Goal: Information Seeking & Learning: Check status

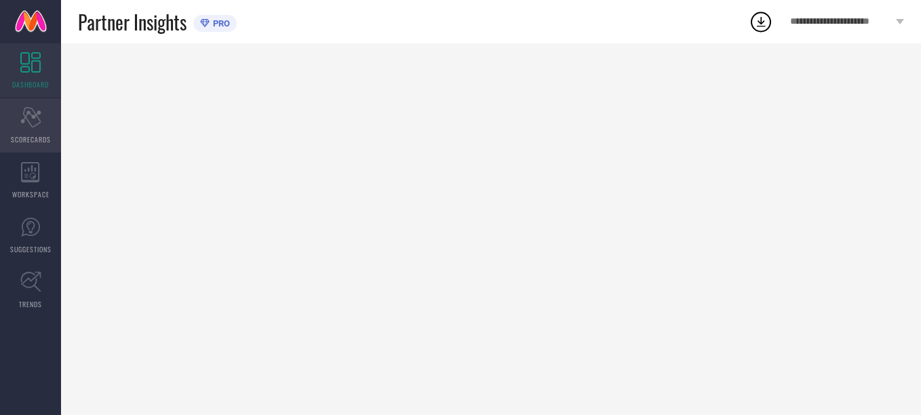
click at [28, 128] on div "Scorecard SCORECARDS" at bounding box center [30, 125] width 61 height 54
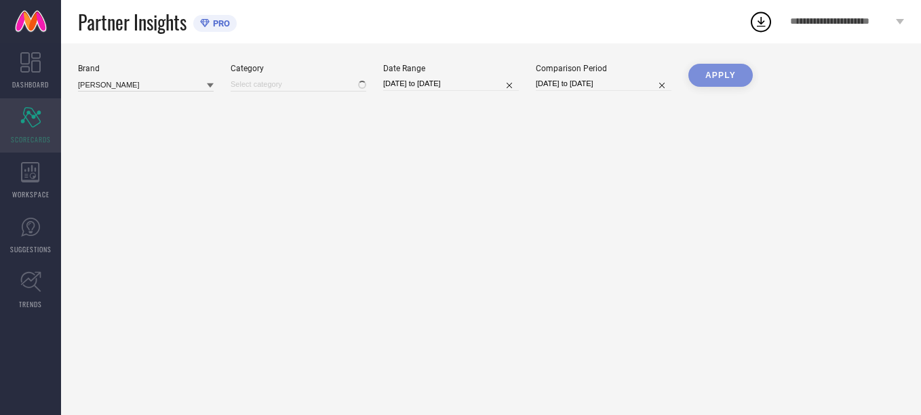
type input "All"
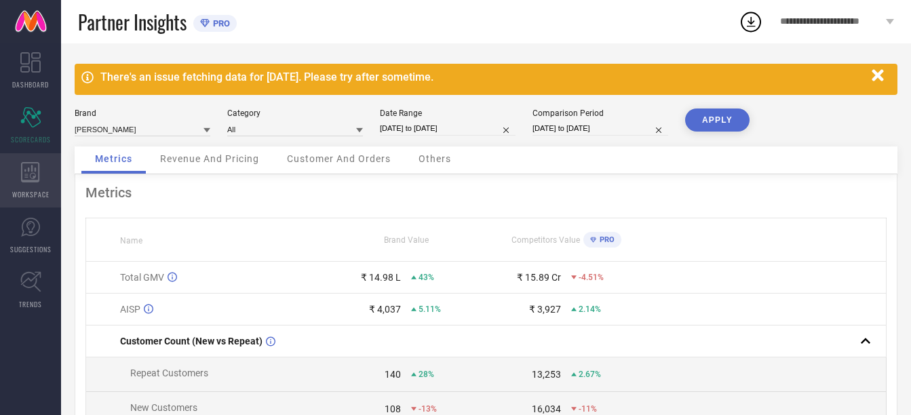
click at [27, 187] on div "WORKSPACE" at bounding box center [30, 180] width 61 height 54
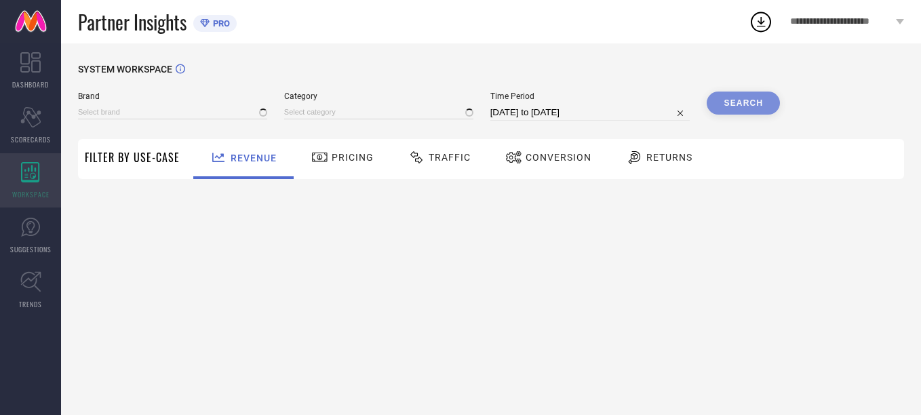
type input "[PERSON_NAME]"
type input "All"
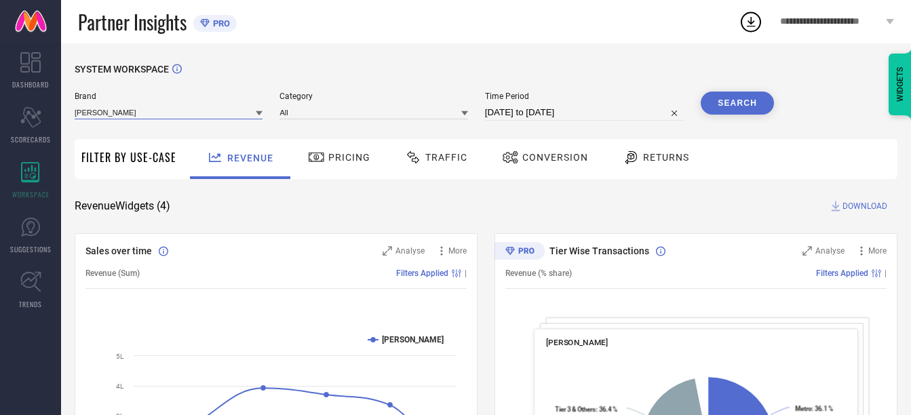
click at [205, 109] on input at bounding box center [169, 112] width 188 height 14
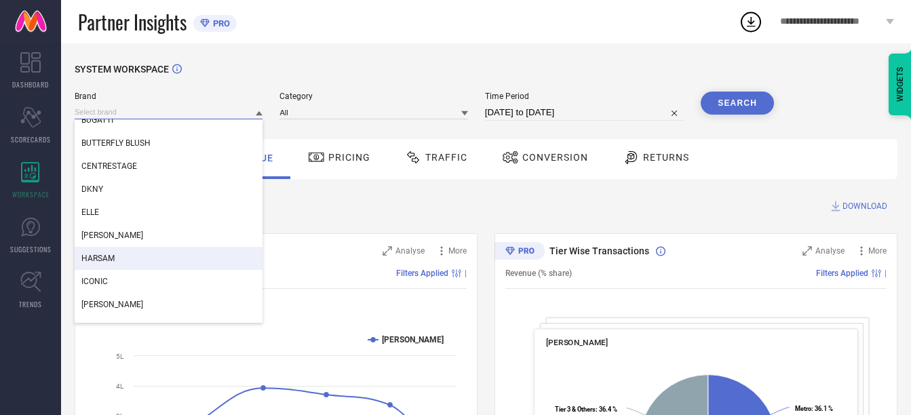
scroll to position [103, 0]
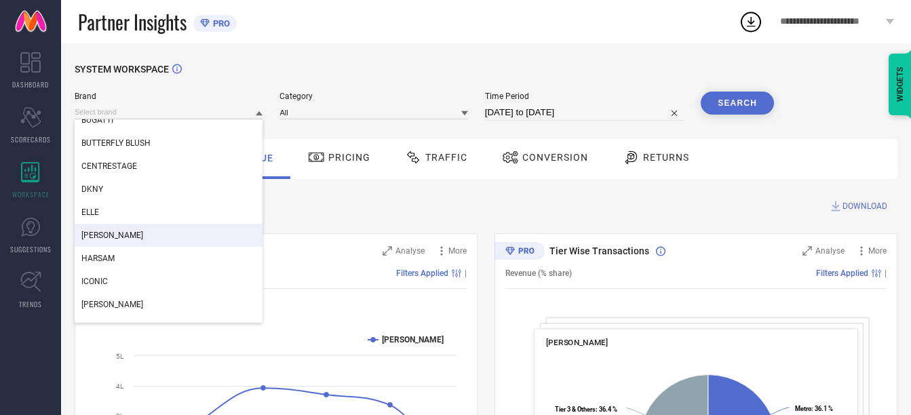
click at [100, 225] on div "[PERSON_NAME]" at bounding box center [169, 235] width 188 height 23
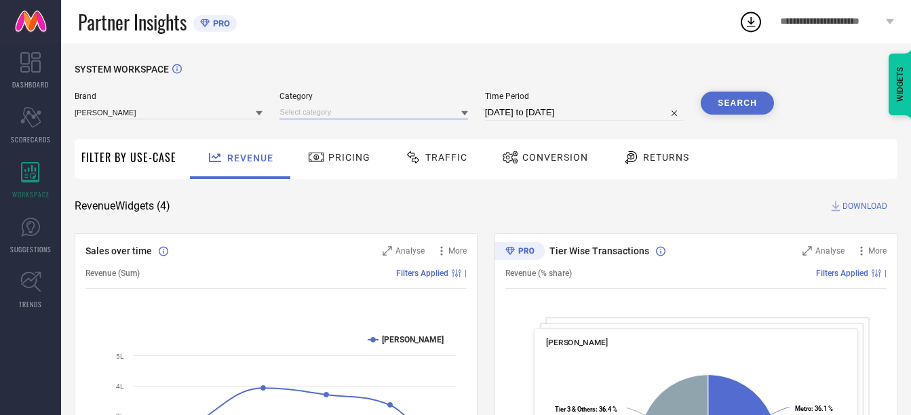
click at [412, 115] on input at bounding box center [373, 112] width 188 height 14
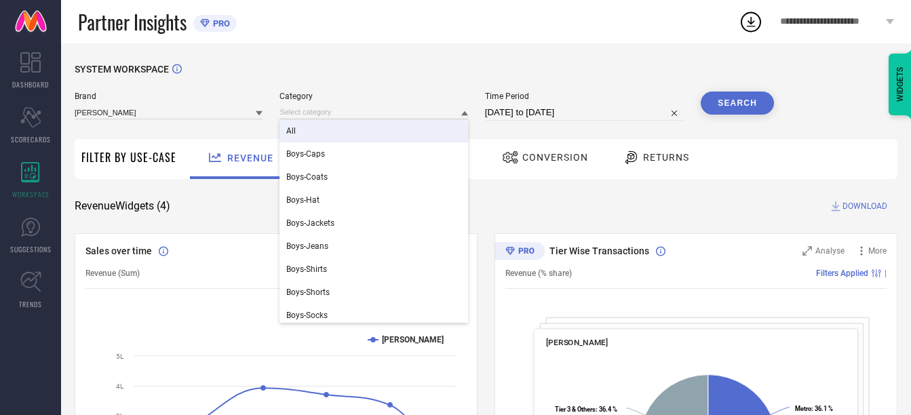
click at [395, 127] on div "All" at bounding box center [373, 130] width 188 height 23
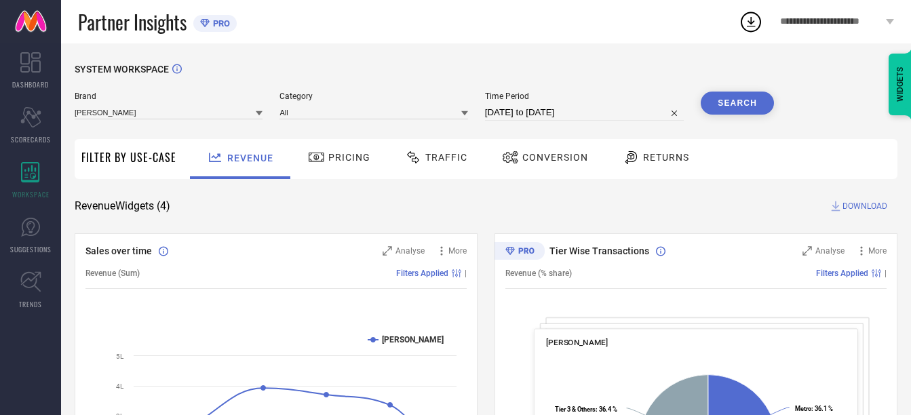
select select "6"
select select "2025"
select select "7"
select select "2025"
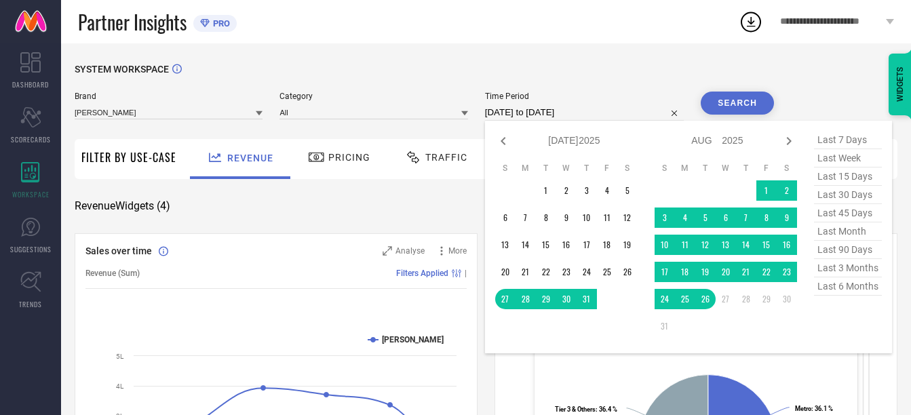
click at [591, 117] on input "[DATE] to [DATE]" at bounding box center [584, 112] width 199 height 16
click at [503, 140] on icon at bounding box center [503, 141] width 16 height 16
select select "5"
select select "2025"
select select "6"
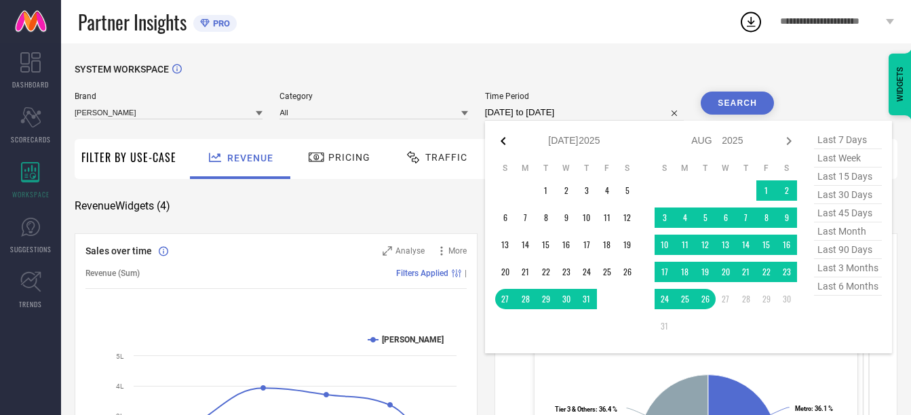
select select "2025"
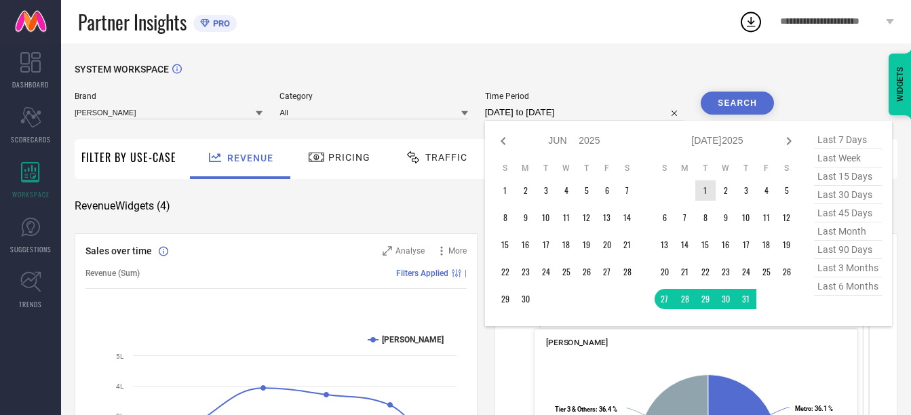
type input "After [DATE]"
click at [705, 186] on td "1" at bounding box center [705, 190] width 20 height 20
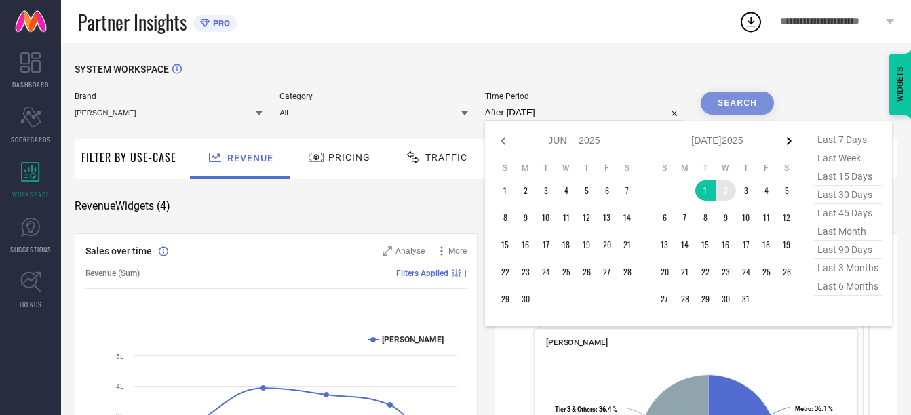
click at [791, 142] on icon at bounding box center [788, 141] width 5 height 8
select select "6"
select select "2025"
select select "7"
select select "2025"
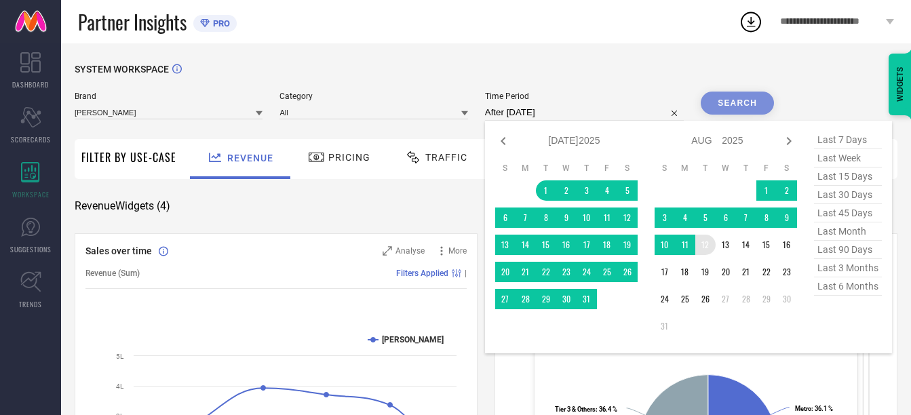
type input "[DATE] to [DATE]"
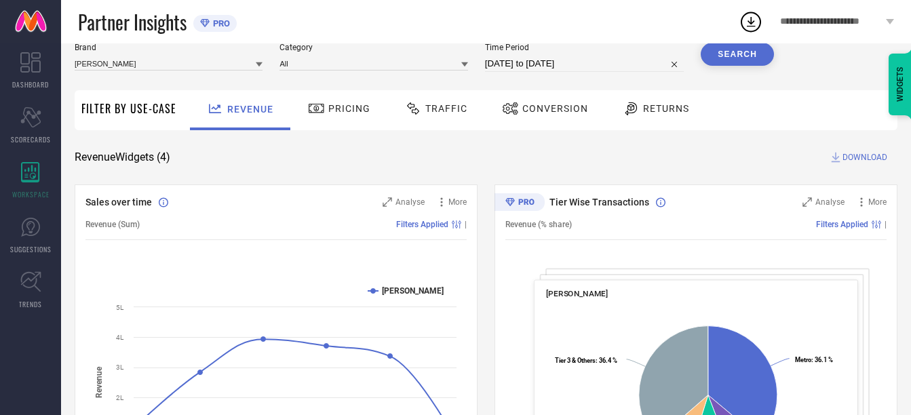
scroll to position [56, 0]
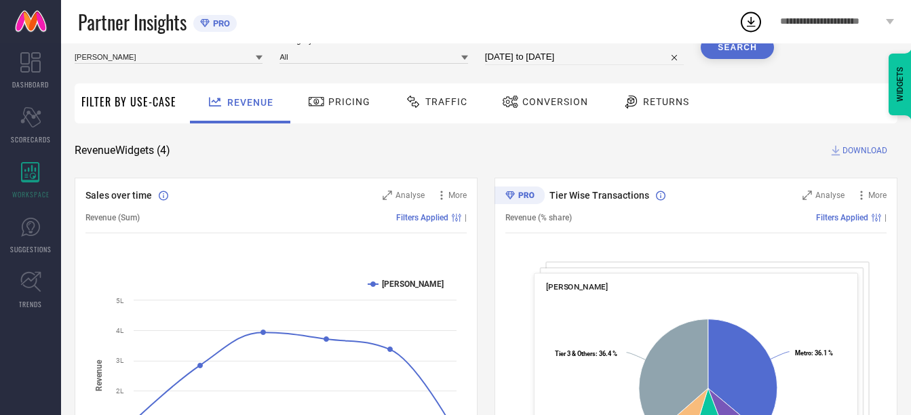
click at [746, 52] on button "Search" at bounding box center [737, 47] width 73 height 23
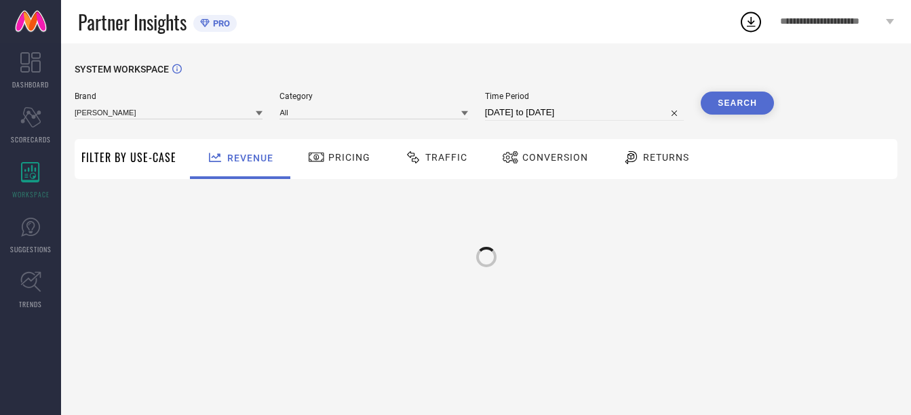
scroll to position [0, 0]
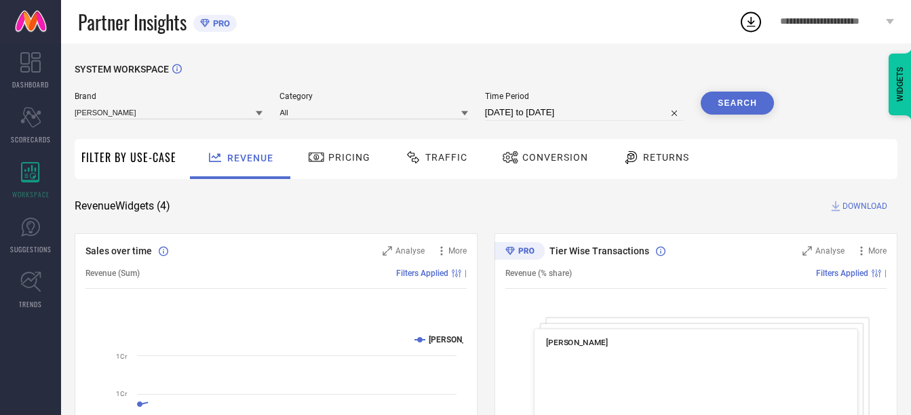
click at [654, 155] on span "Returns" at bounding box center [666, 157] width 46 height 11
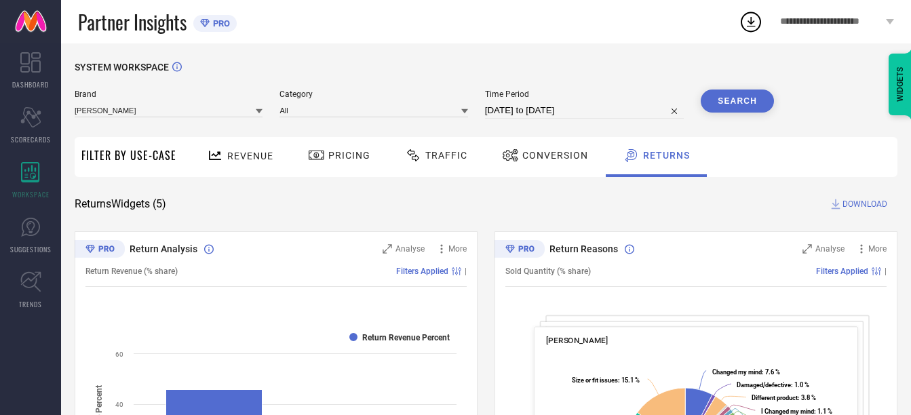
scroll to position [1, 0]
click at [737, 113] on button "Search" at bounding box center [737, 101] width 73 height 23
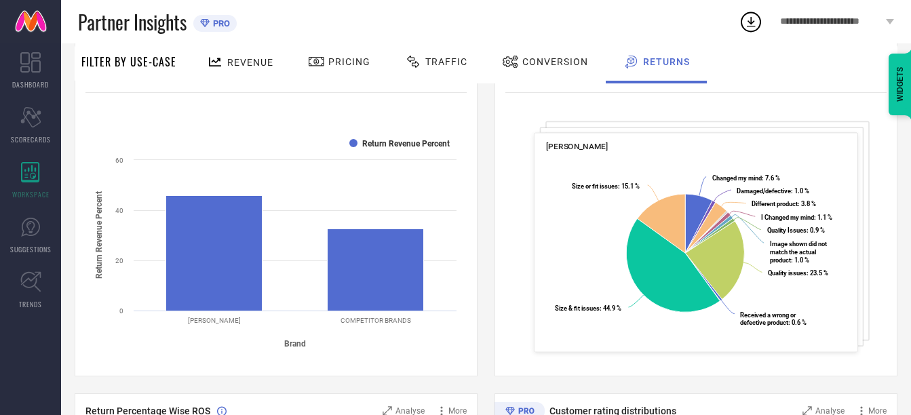
scroll to position [0, 0]
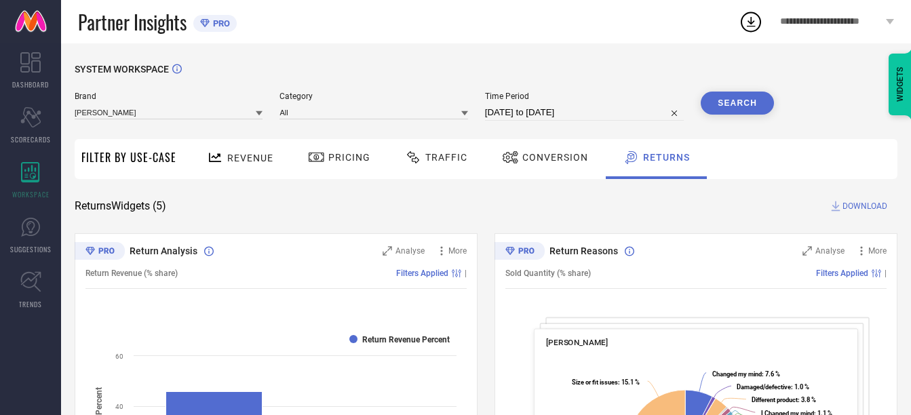
click at [580, 112] on input "[DATE] to [DATE]" at bounding box center [584, 112] width 199 height 16
select select "6"
select select "2025"
select select "7"
select select "2025"
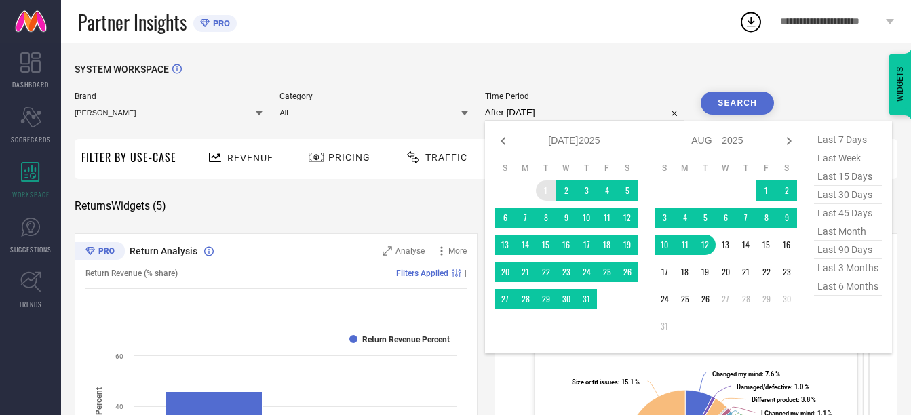
click at [546, 195] on td "1" at bounding box center [546, 190] width 20 height 20
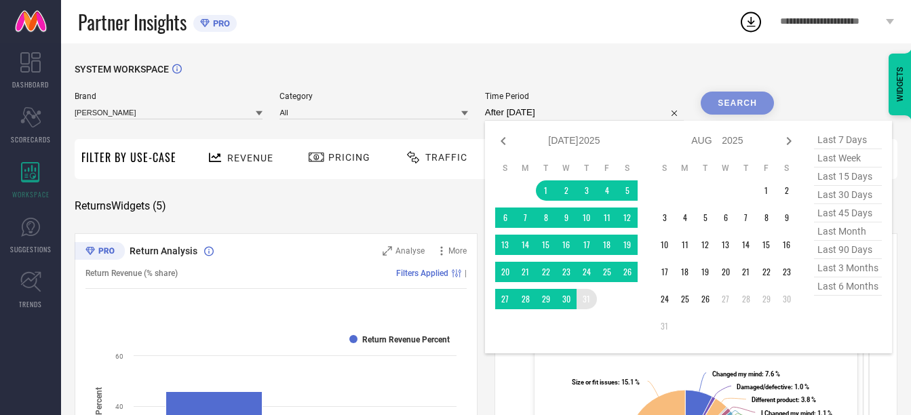
type input "[DATE] to [DATE]"
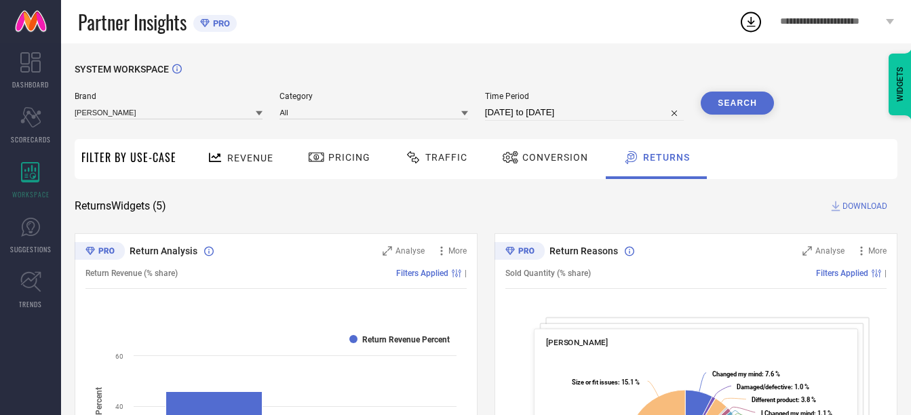
click at [728, 104] on button "Search" at bounding box center [737, 103] width 73 height 23
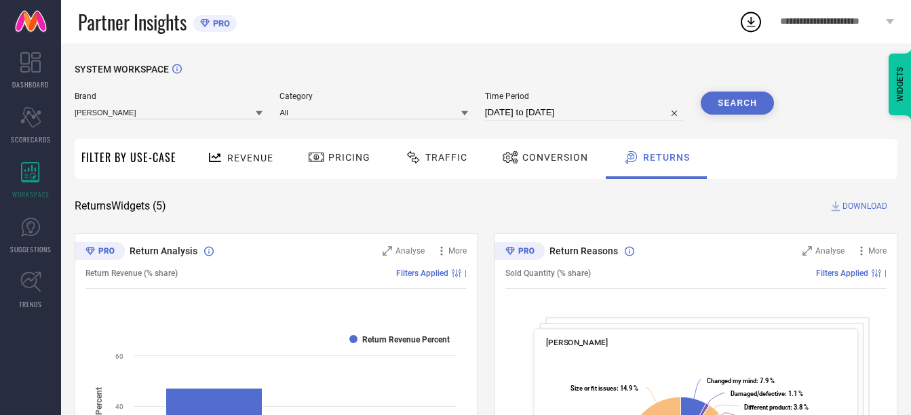
click at [554, 162] on span "Conversion" at bounding box center [555, 157] width 66 height 11
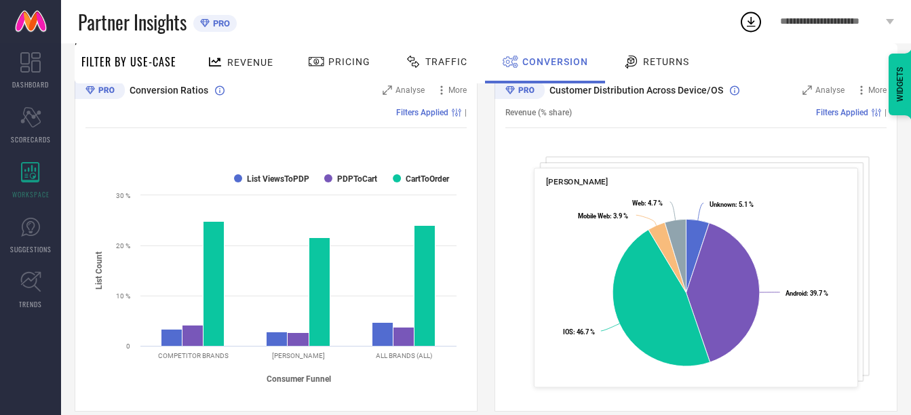
scroll to position [161, 0]
click at [435, 19] on div "Partner Insights PRO" at bounding box center [408, 21] width 661 height 43
click at [456, 54] on div "Traffic" at bounding box center [435, 61] width 69 height 23
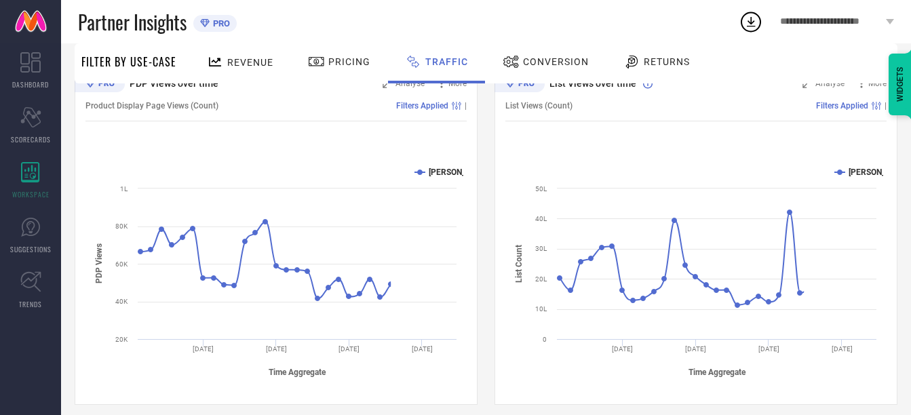
scroll to position [178, 0]
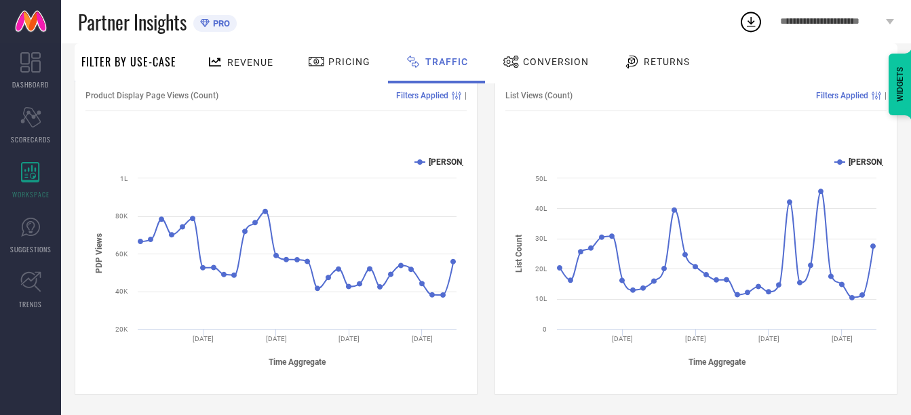
click at [353, 59] on span "Pricing" at bounding box center [349, 61] width 42 height 11
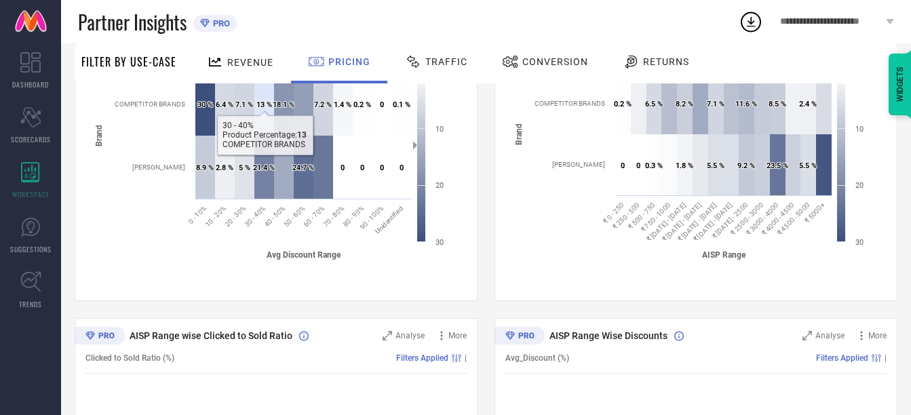
scroll to position [0, 0]
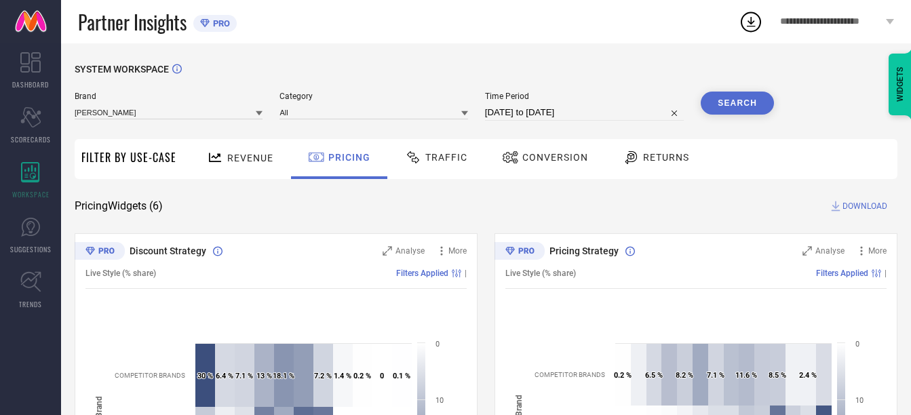
click at [243, 158] on span "Revenue" at bounding box center [250, 158] width 46 height 11
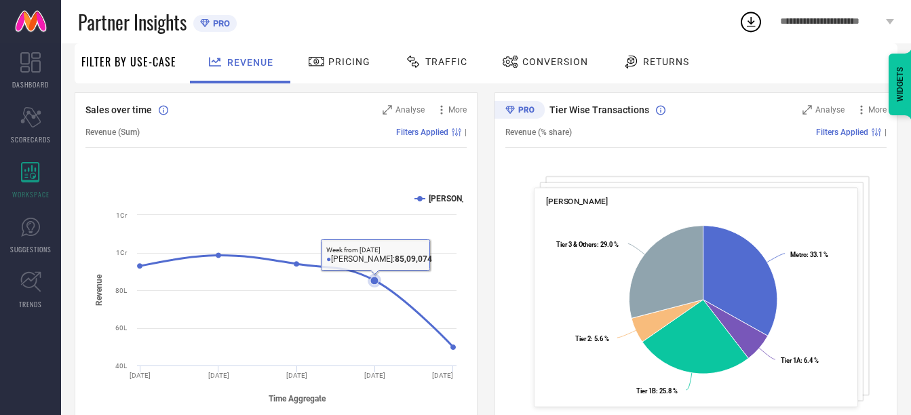
scroll to position [136, 0]
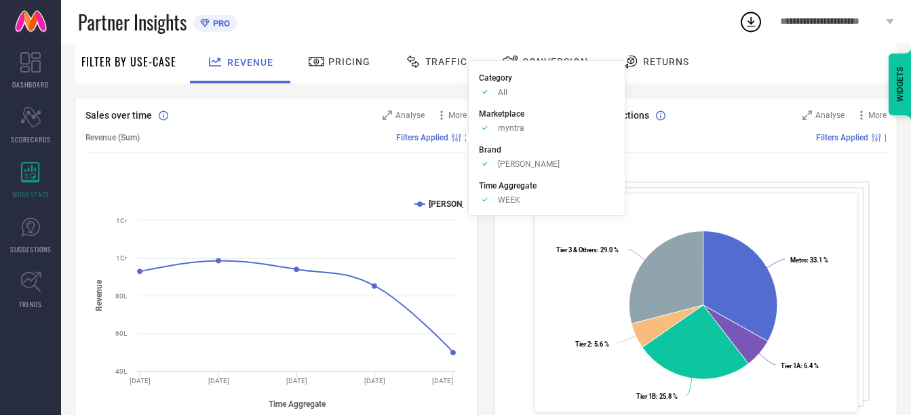
click at [460, 138] on rect at bounding box center [459, 138] width 1 height 8
click at [507, 193] on li "Time Aggregate Approve /Deselected WEEK" at bounding box center [547, 192] width 136 height 26
click at [505, 186] on span "Time Aggregate" at bounding box center [508, 185] width 58 height 9
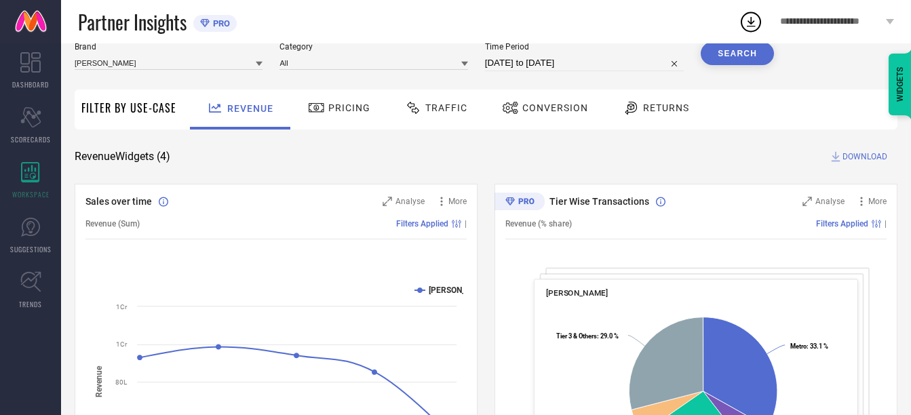
scroll to position [0, 0]
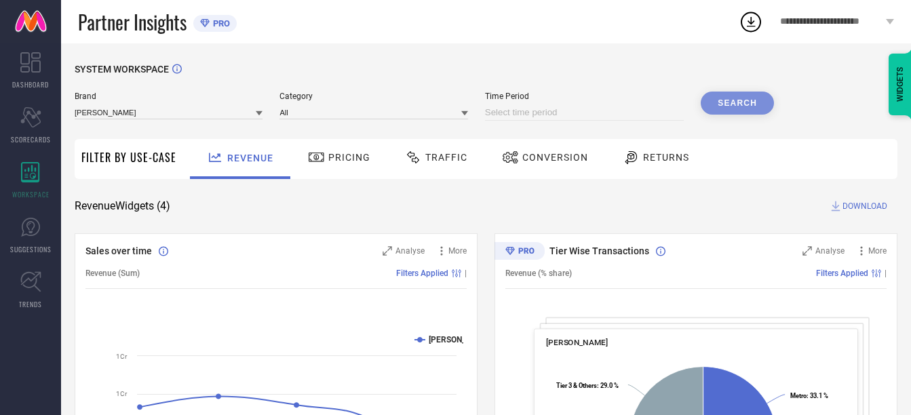
select select "7"
select select "2025"
select select "8"
select select "2025"
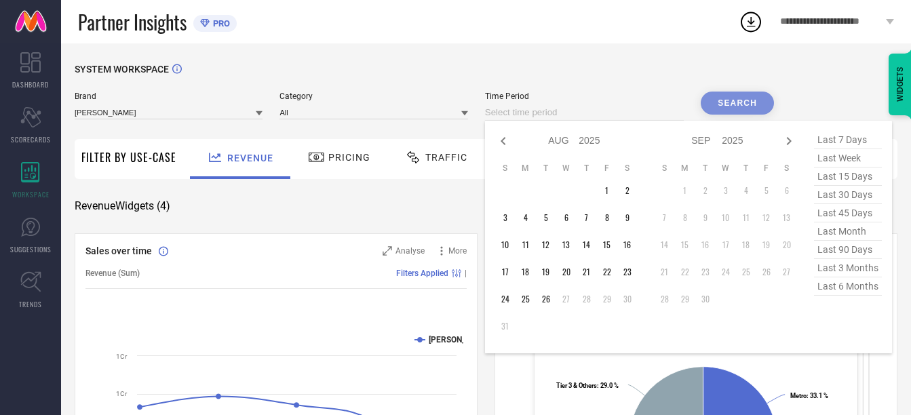
click at [561, 116] on input at bounding box center [584, 112] width 199 height 16
click at [609, 188] on td "1" at bounding box center [607, 190] width 20 height 20
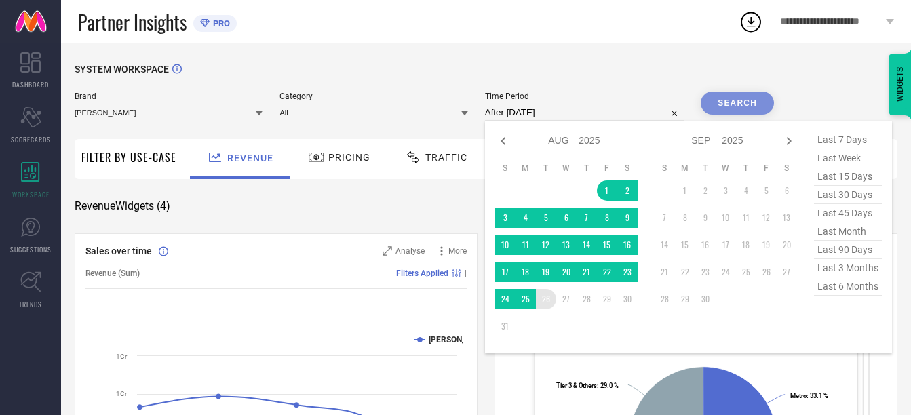
type input "[DATE] to [DATE]"
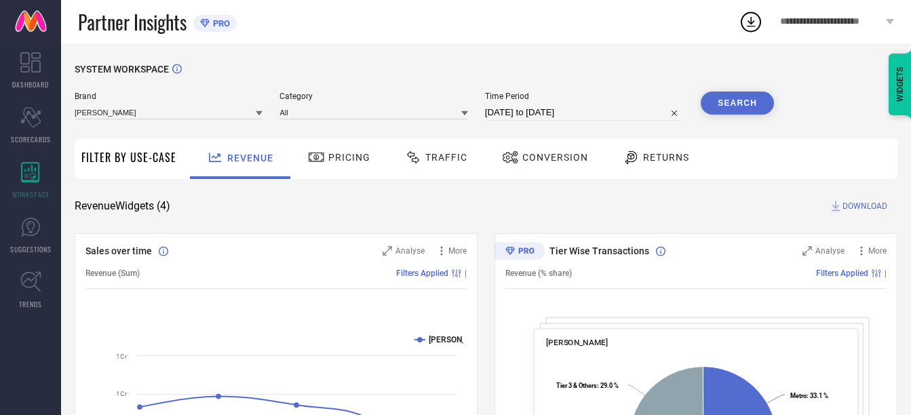
click at [729, 100] on button "Search" at bounding box center [737, 103] width 73 height 23
click at [733, 97] on button "Search" at bounding box center [737, 103] width 73 height 23
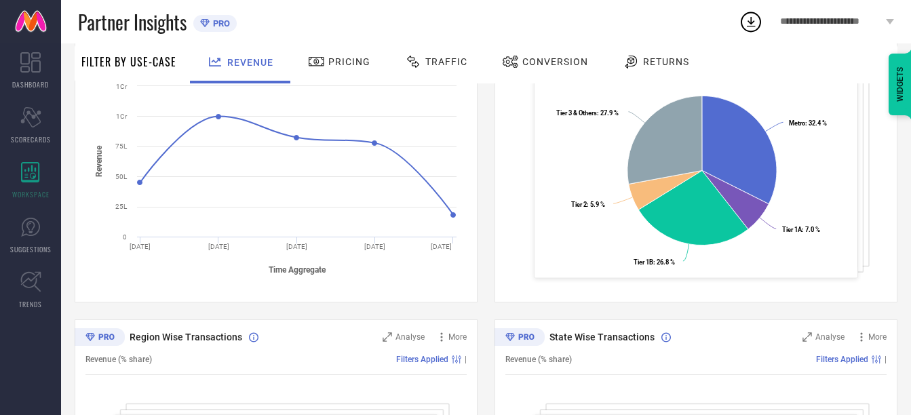
scroll to position [271, 0]
